Goal: Task Accomplishment & Management: Use online tool/utility

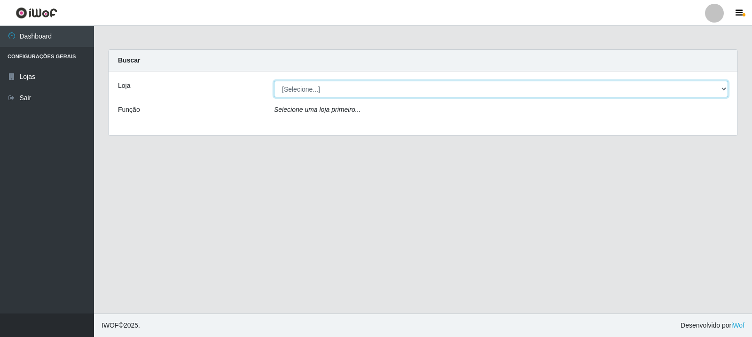
click at [726, 89] on select "[Selecione...] Rede Compras Supermercados - LOJA 3" at bounding box center [501, 89] width 454 height 16
select select "162"
click at [274, 81] on select "[Selecione...] Rede Compras Supermercados - LOJA 3" at bounding box center [501, 89] width 454 height 16
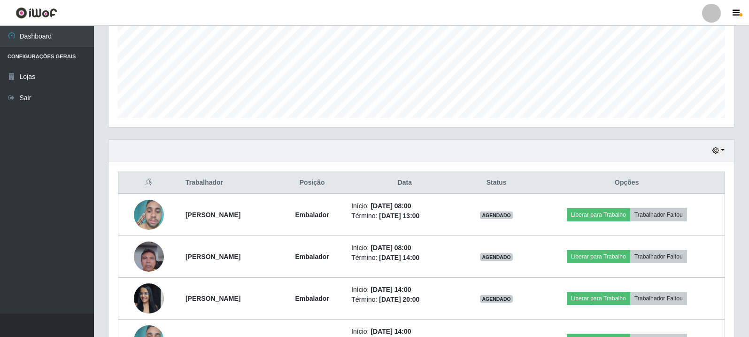
scroll to position [235, 0]
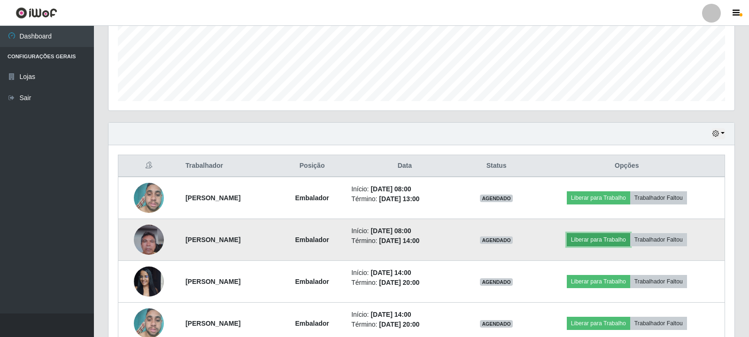
click at [602, 241] on button "Liberar para Trabalho" at bounding box center [598, 239] width 63 height 13
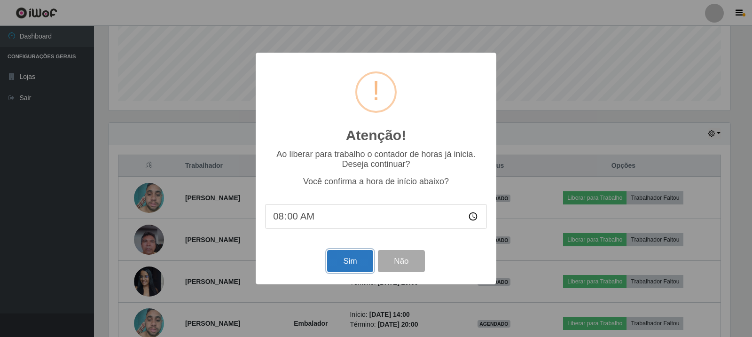
click at [349, 259] on button "Sim" at bounding box center [350, 261] width 46 height 22
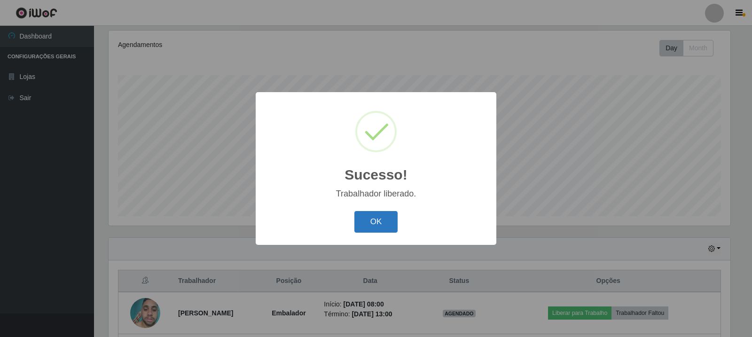
click at [378, 221] on button "OK" at bounding box center [376, 222] width 44 height 22
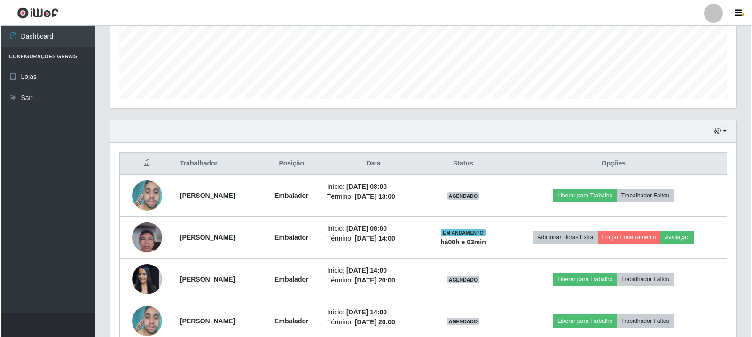
scroll to position [261, 0]
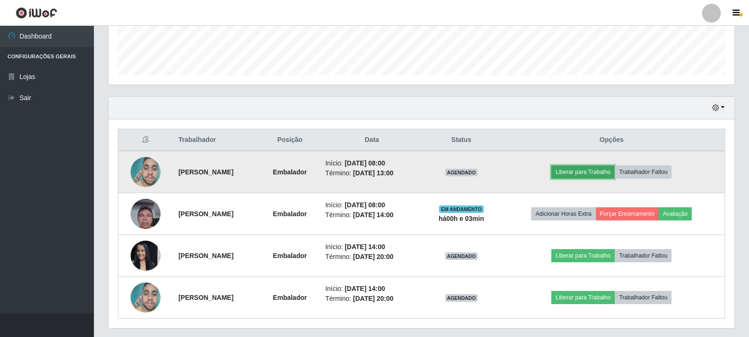
click at [594, 171] on button "Liberar para Trabalho" at bounding box center [582, 171] width 63 height 13
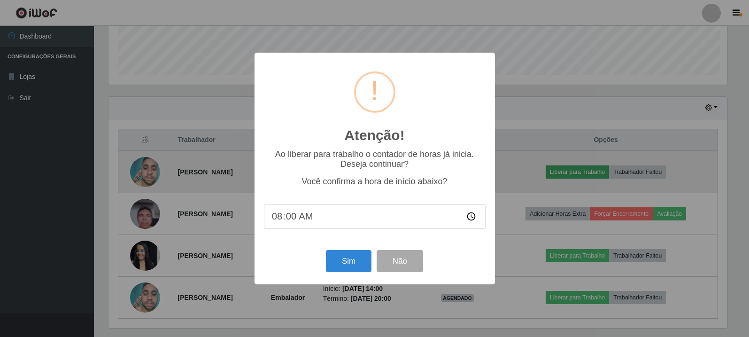
scroll to position [195, 621]
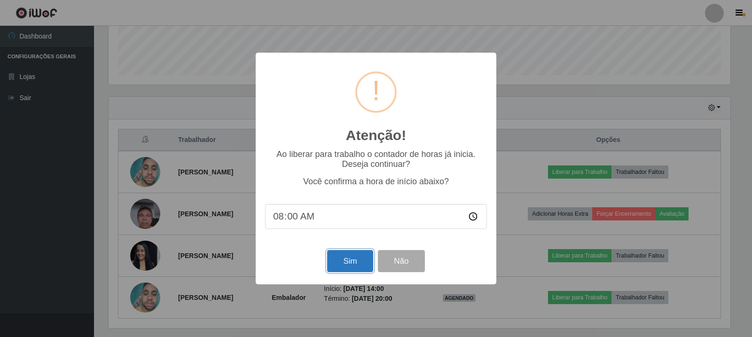
click at [362, 258] on button "Sim" at bounding box center [350, 261] width 46 height 22
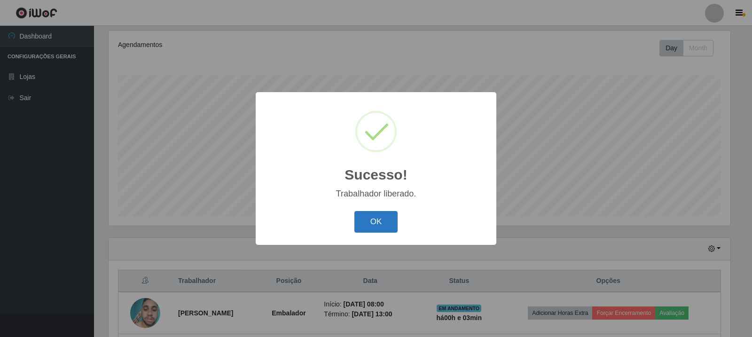
click at [367, 220] on button "OK" at bounding box center [376, 222] width 44 height 22
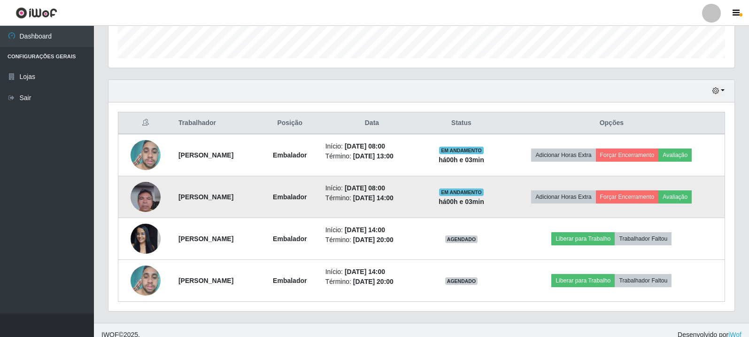
scroll to position [287, 0]
